Goal: Task Accomplishment & Management: Complete application form

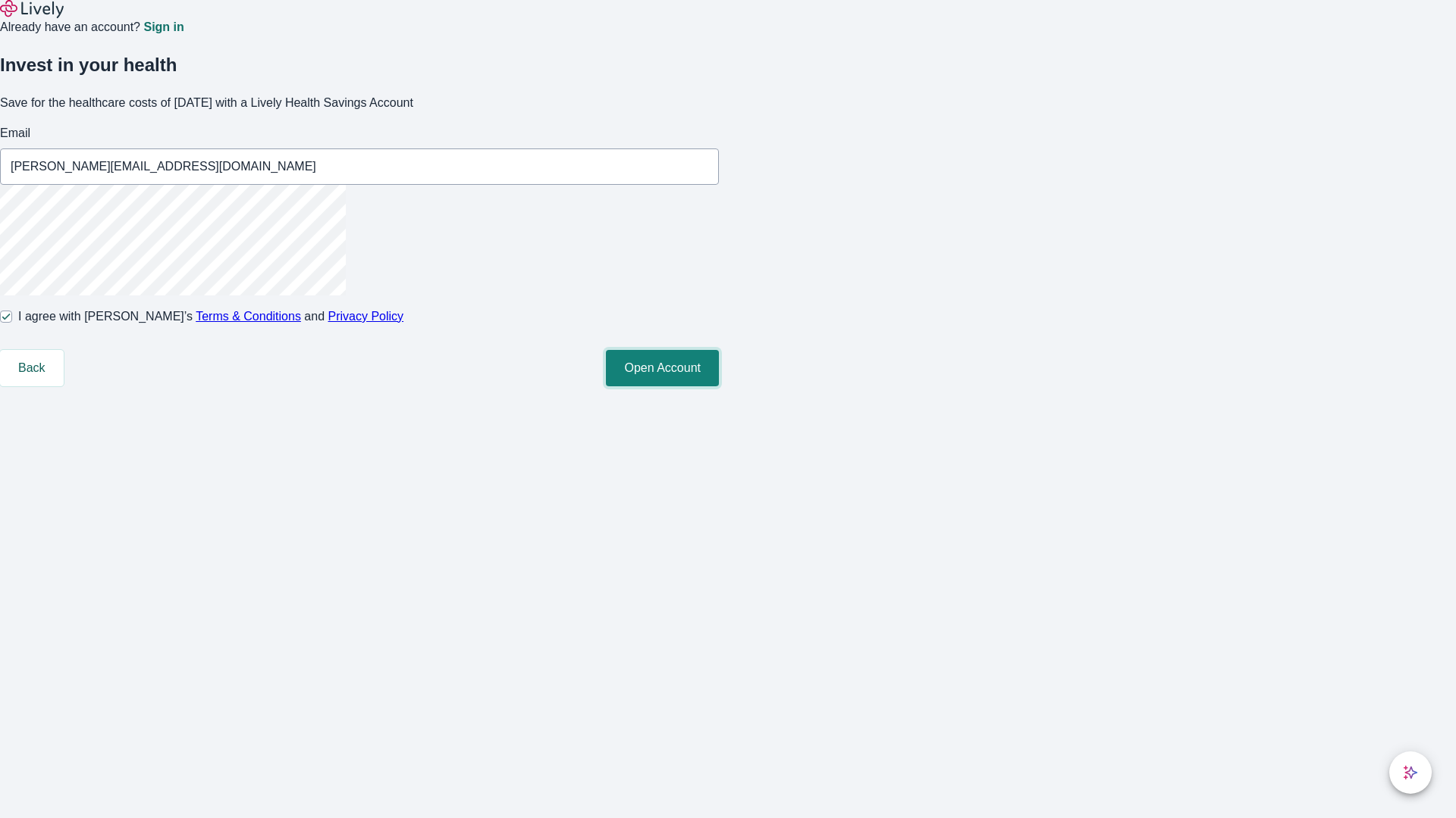
click at [719, 387] on button "Open Account" at bounding box center [662, 368] width 113 height 36
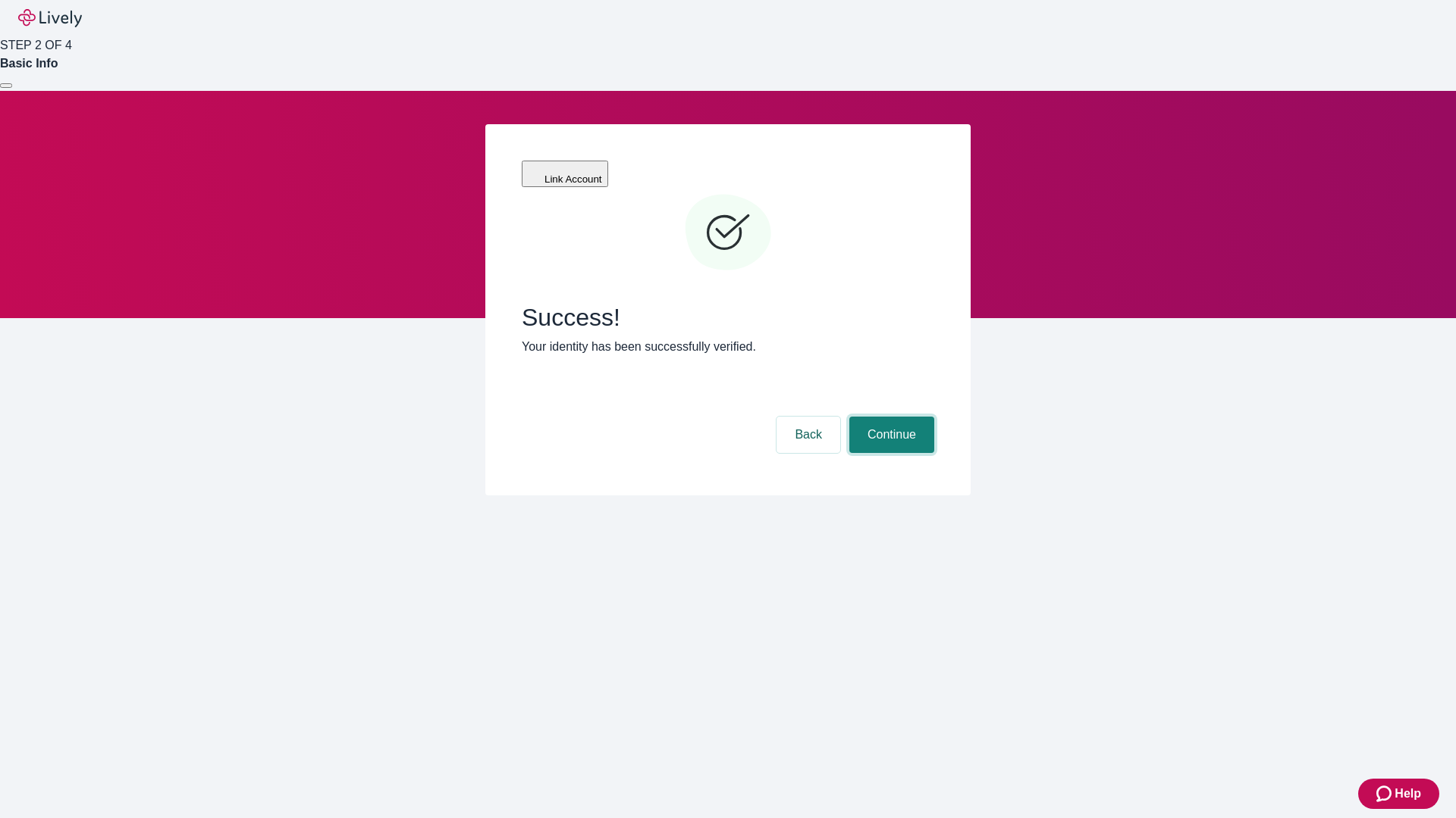
click at [889, 417] on button "Continue" at bounding box center [891, 435] width 85 height 36
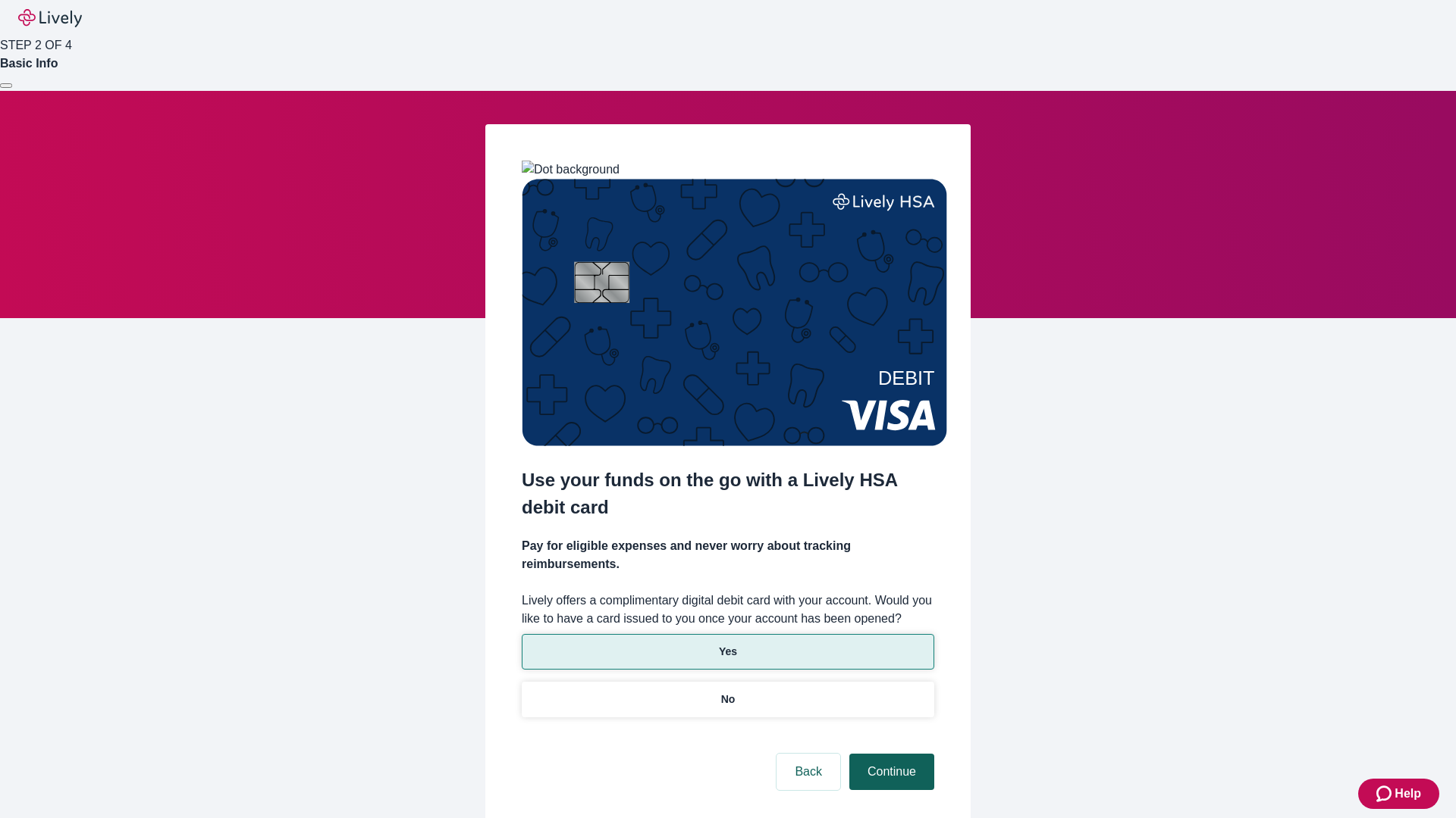
click at [728, 644] on p "Yes" at bounding box center [728, 652] width 18 height 16
click at [889, 754] on button "Continue" at bounding box center [891, 772] width 85 height 36
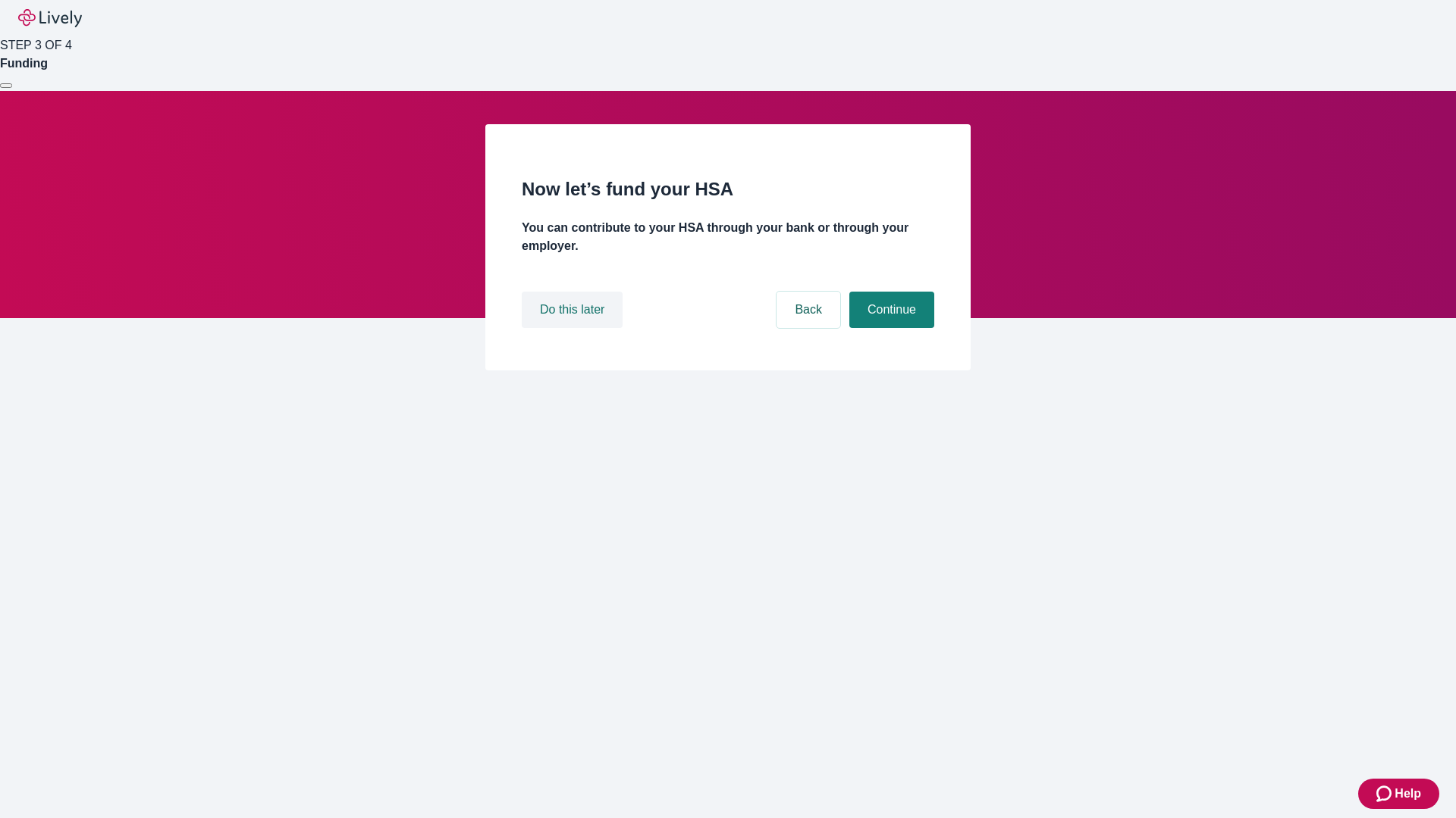
click at [574, 328] on button "Do this later" at bounding box center [571, 310] width 101 height 36
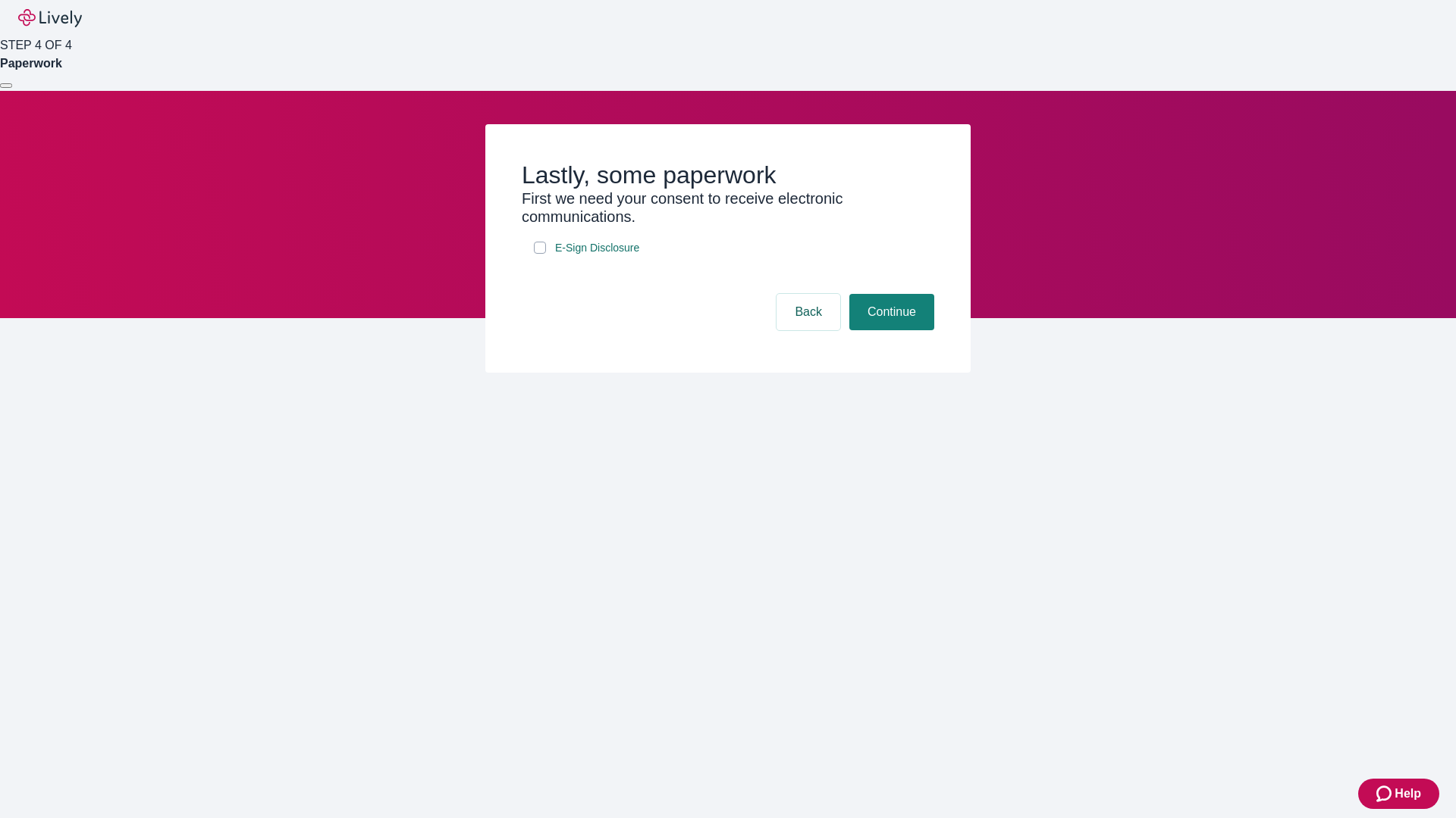
click at [540, 254] on input "E-Sign Disclosure" at bounding box center [540, 248] width 12 height 12
checkbox input "true"
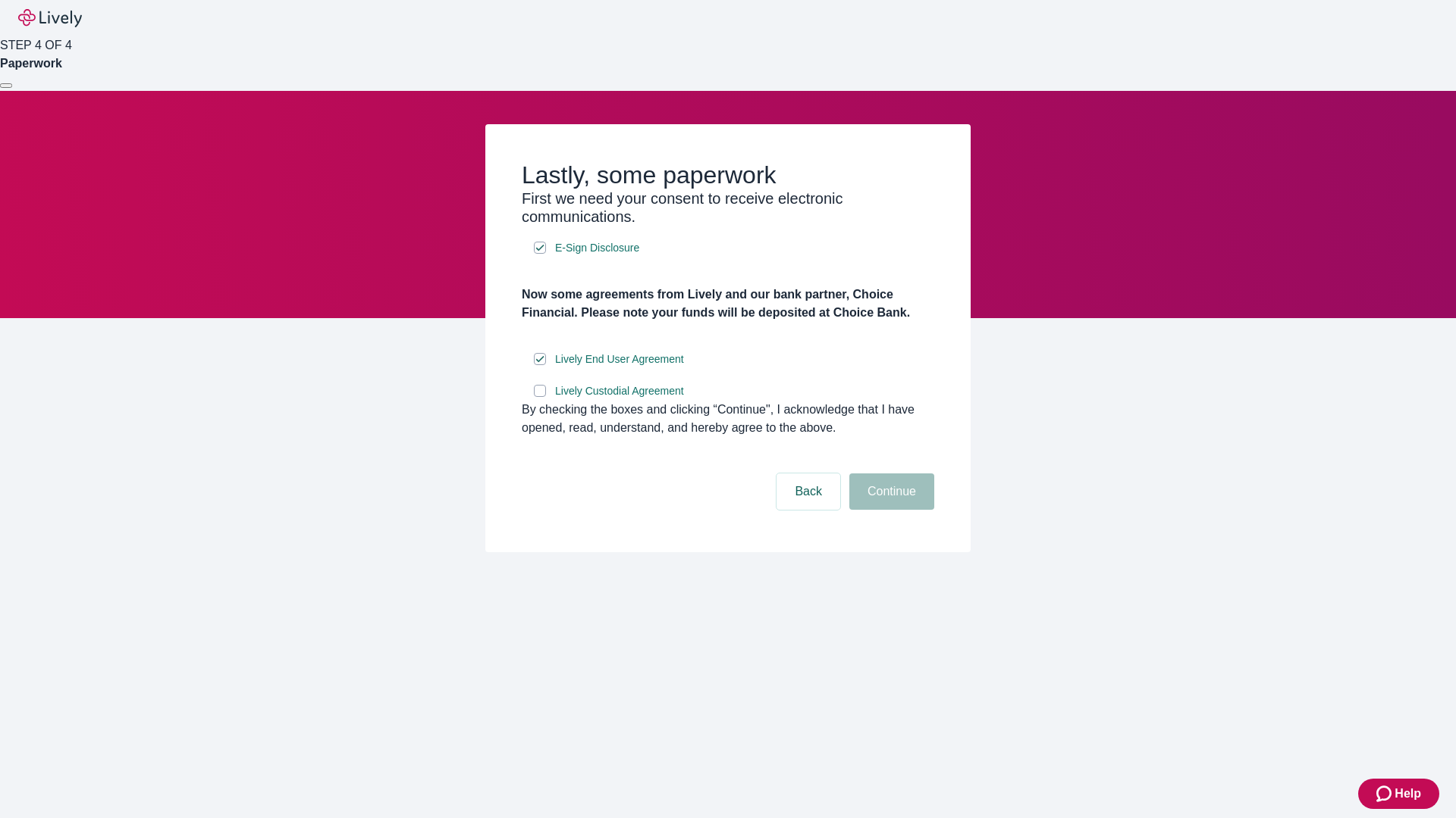
click at [540, 397] on input "Lively Custodial Agreement" at bounding box center [540, 390] width 12 height 12
checkbox input "true"
click at [889, 510] on button "Continue" at bounding box center [891, 492] width 85 height 36
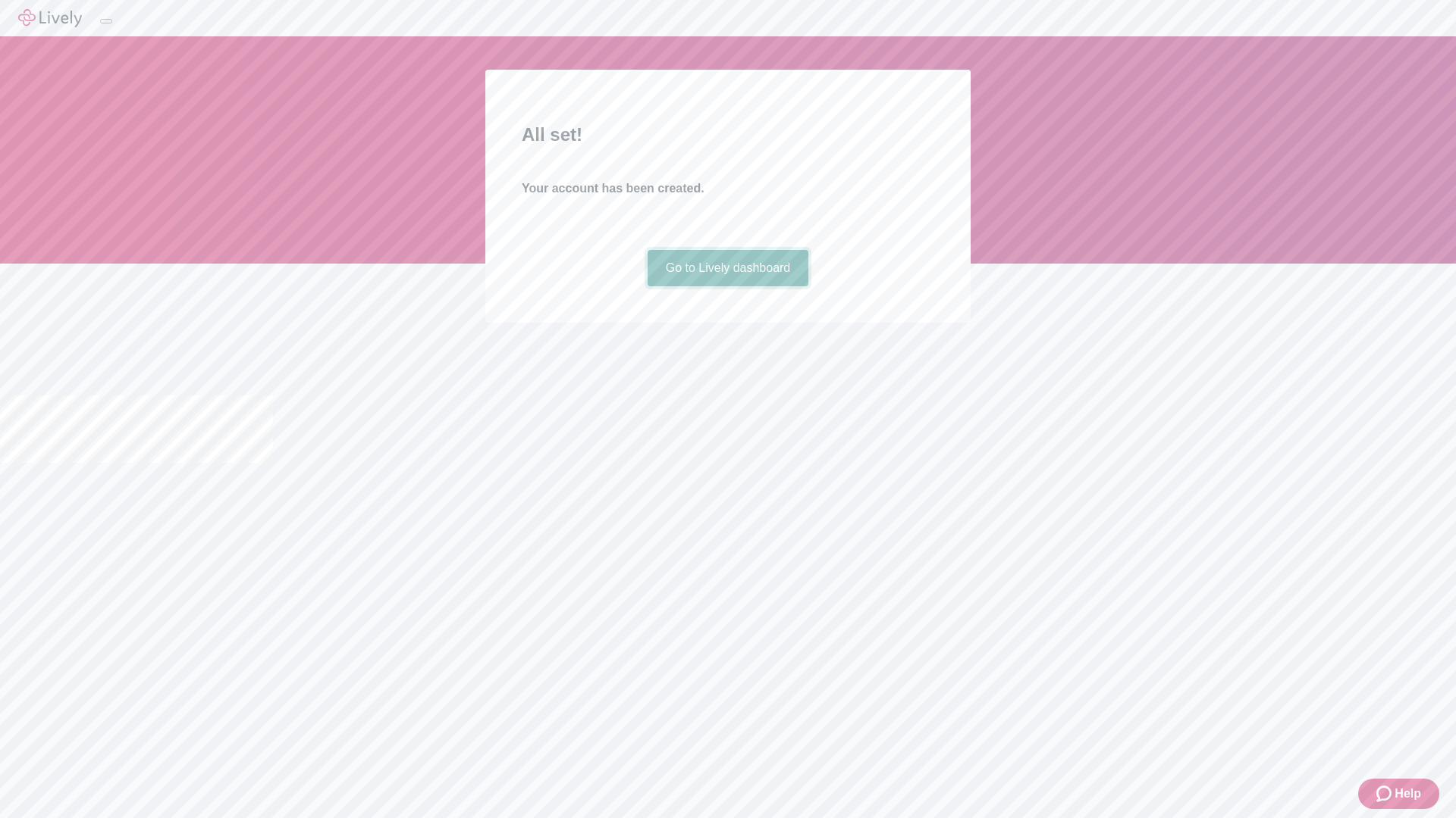
click at [728, 286] on link "Go to Lively dashboard" at bounding box center [728, 268] width 162 height 36
